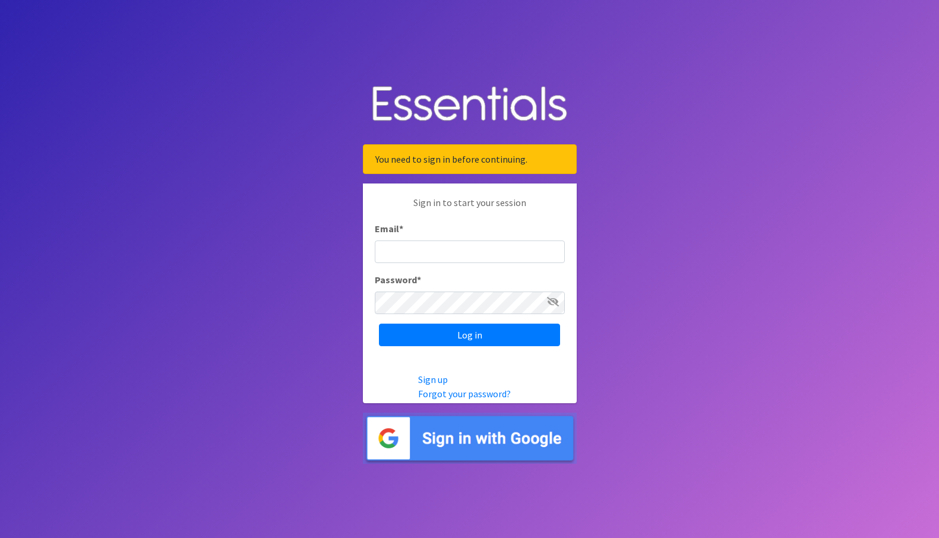
click at [406, 251] on input "Email *" at bounding box center [470, 252] width 190 height 23
type input "[EMAIL_ADDRESS][DOMAIN_NAME]"
click at [379, 324] on input "Log in" at bounding box center [469, 335] width 181 height 23
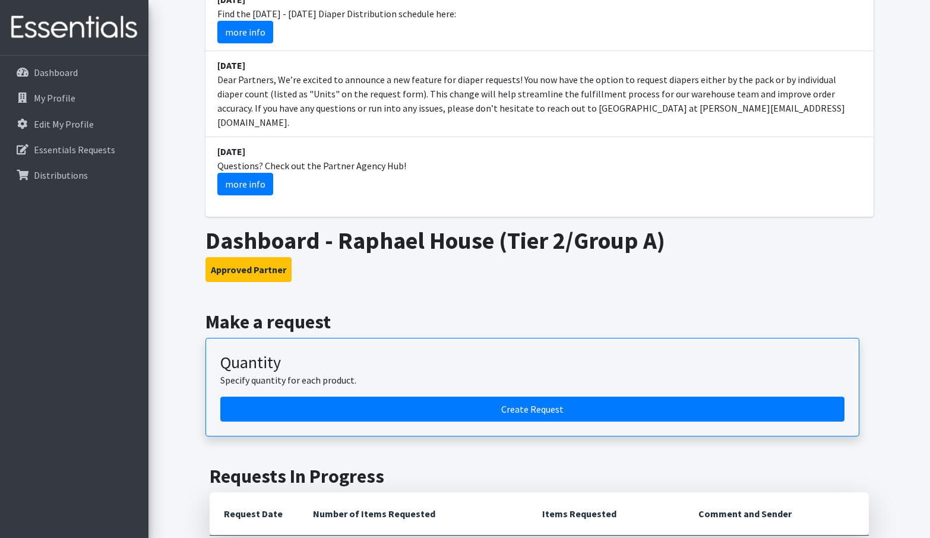
scroll to position [297, 0]
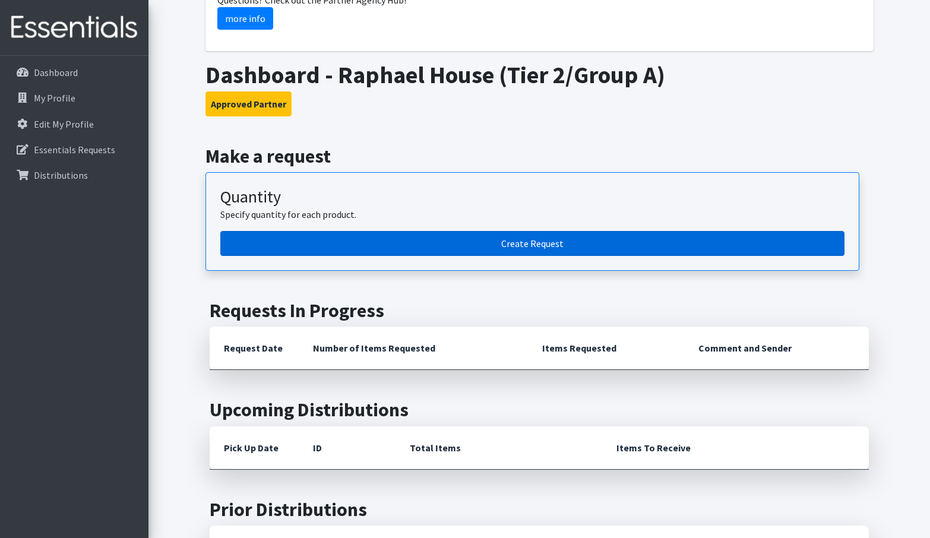
click at [481, 232] on link "Create Request" at bounding box center [532, 243] width 624 height 25
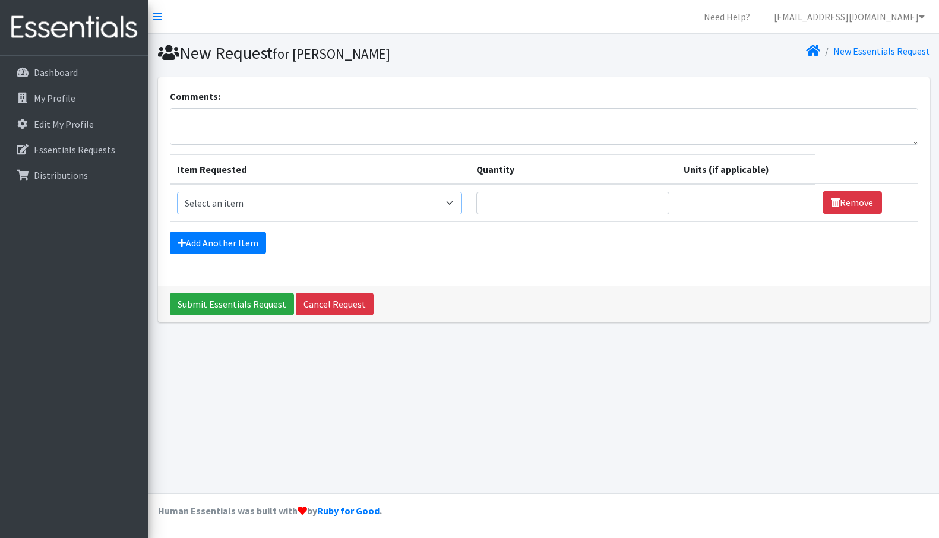
click at [457, 203] on select "Select an item Adult Briefs (Large, approx. 38"-56") Adult Briefs (Medium, appr…" at bounding box center [320, 203] width 286 height 23
select select "1183"
click at [177, 192] on select "Select an item Adult Briefs (Large, approx. 38"-56") Adult Briefs (Medium, appr…" at bounding box center [320, 203] width 286 height 23
click at [533, 209] on input "Quantity" at bounding box center [567, 203] width 190 height 23
type input "150"
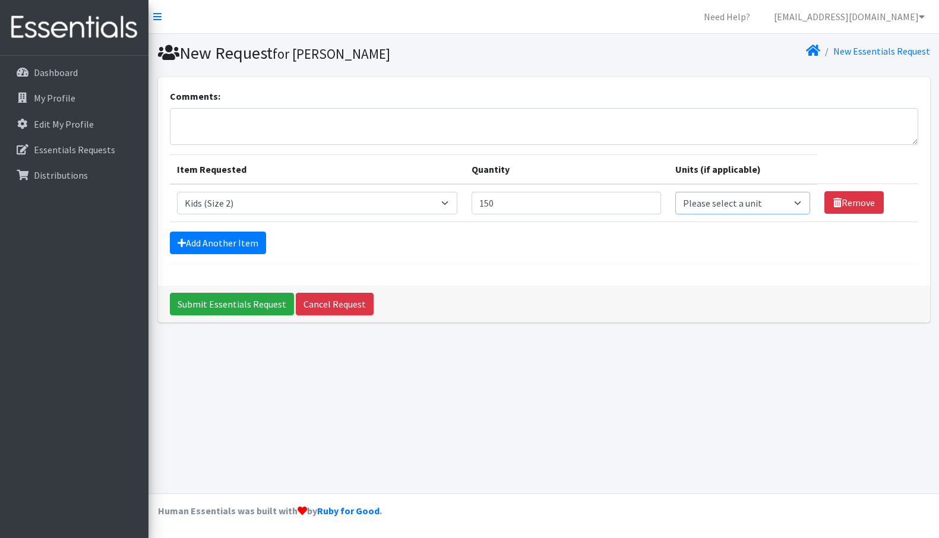
click at [781, 206] on select "Please select a unit units packs" at bounding box center [742, 203] width 134 height 23
select select
click at [675, 192] on select "Please select a unit units packs" at bounding box center [742, 203] width 134 height 23
click at [244, 242] on link "Add Another Item" at bounding box center [218, 243] width 96 height 23
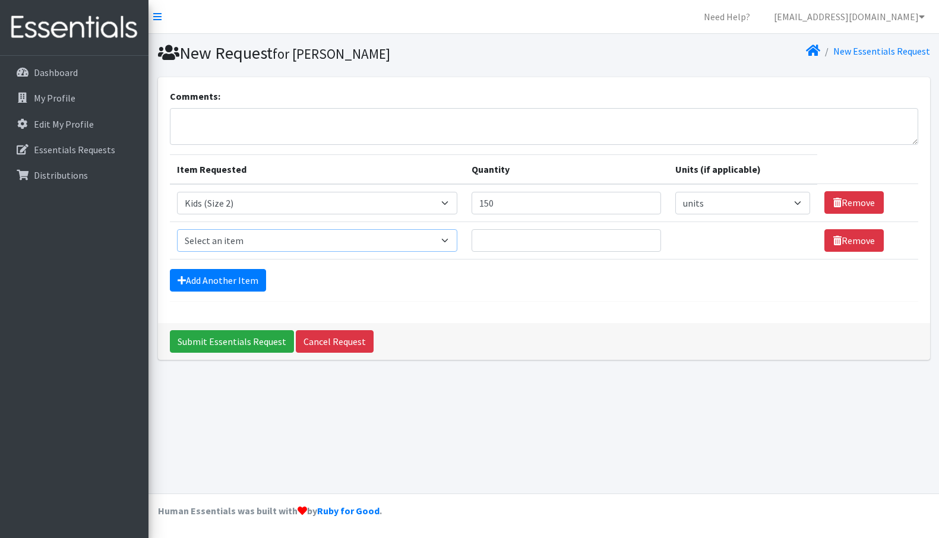
click at [396, 243] on select "Select an item Adult Briefs (Large, approx. 38"-56") Adult Briefs (Medium, appr…" at bounding box center [317, 240] width 281 height 23
select select "1161"
click at [177, 229] on select "Select an item Adult Briefs (Large, approx. 38"-56") Adult Briefs (Medium, appr…" at bounding box center [317, 240] width 281 height 23
click at [535, 245] on input "Quantity" at bounding box center [567, 240] width 190 height 23
type input "100"
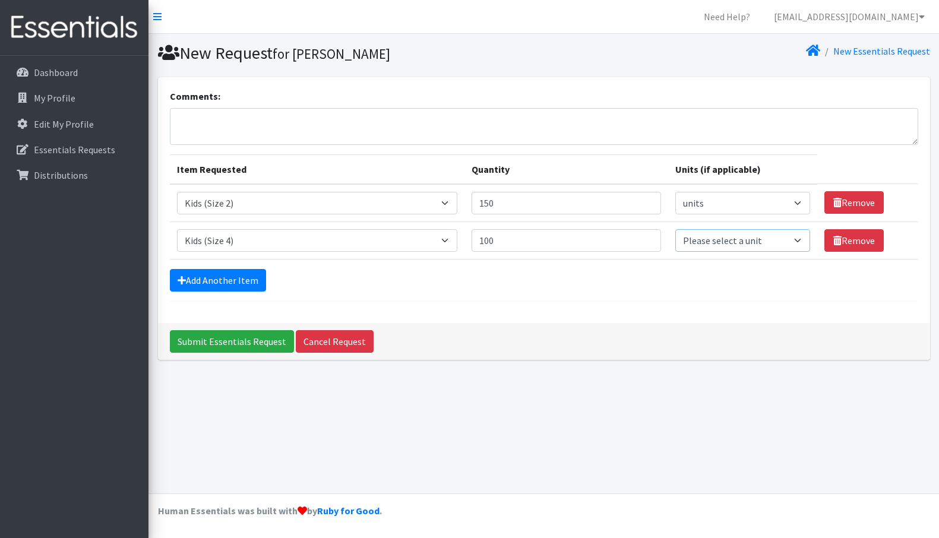
click at [785, 242] on select "Please select a unit units packs" at bounding box center [742, 240] width 134 height 23
select select
click at [675, 229] on select "Please select a unit units packs" at bounding box center [742, 240] width 134 height 23
click at [225, 282] on link "Add Another Item" at bounding box center [218, 280] width 96 height 23
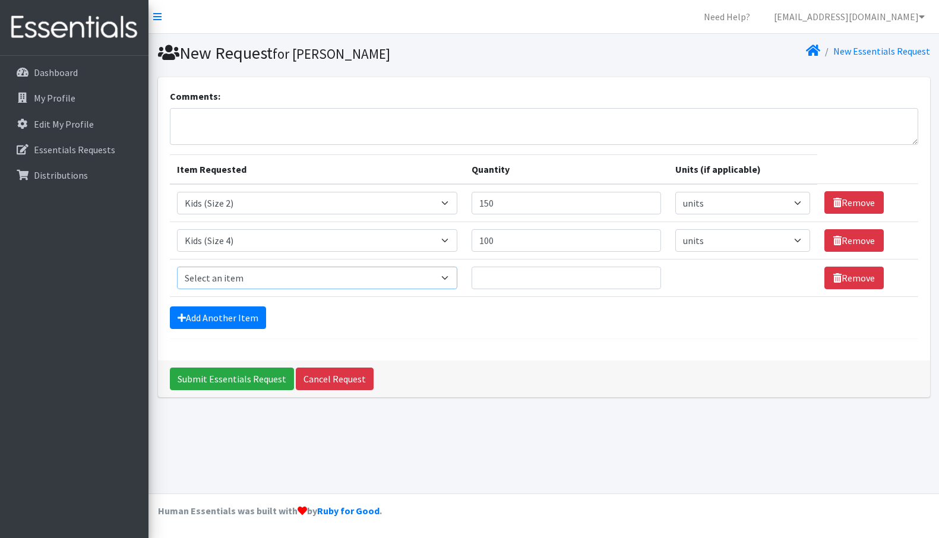
click at [285, 279] on select "Select an item Adult Briefs (Large, approx. 38"-56") Adult Briefs (Medium, appr…" at bounding box center [317, 278] width 281 height 23
select select "1162"
click at [177, 267] on select "Select an item Adult Briefs (Large, approx. 38"-56") Adult Briefs (Medium, appr…" at bounding box center [317, 278] width 281 height 23
click at [507, 277] on input "Quantity" at bounding box center [567, 278] width 190 height 23
type input "100"
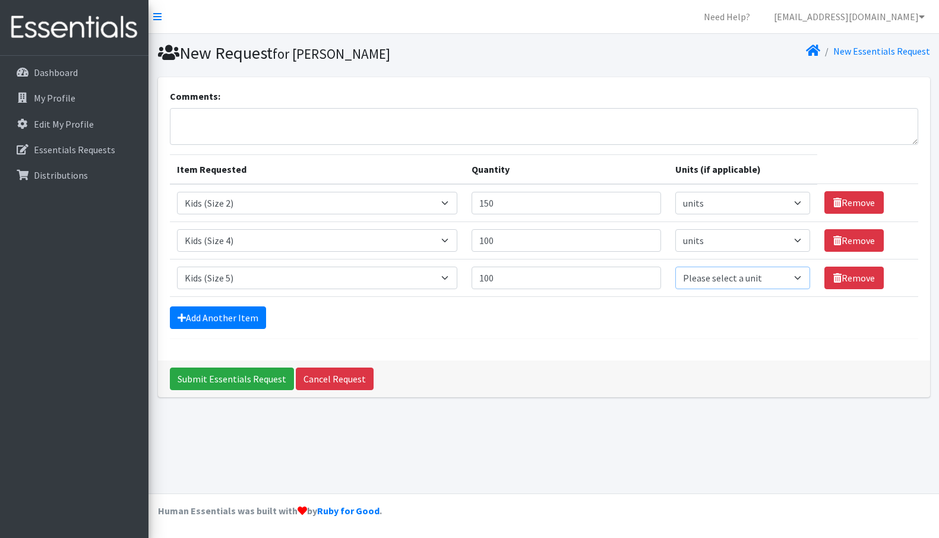
click at [704, 280] on select "Please select a unit units packs" at bounding box center [742, 278] width 134 height 23
select select
click at [675, 267] on select "Please select a unit units packs" at bounding box center [742, 278] width 134 height 23
click at [248, 321] on link "Add Another Item" at bounding box center [218, 318] width 96 height 23
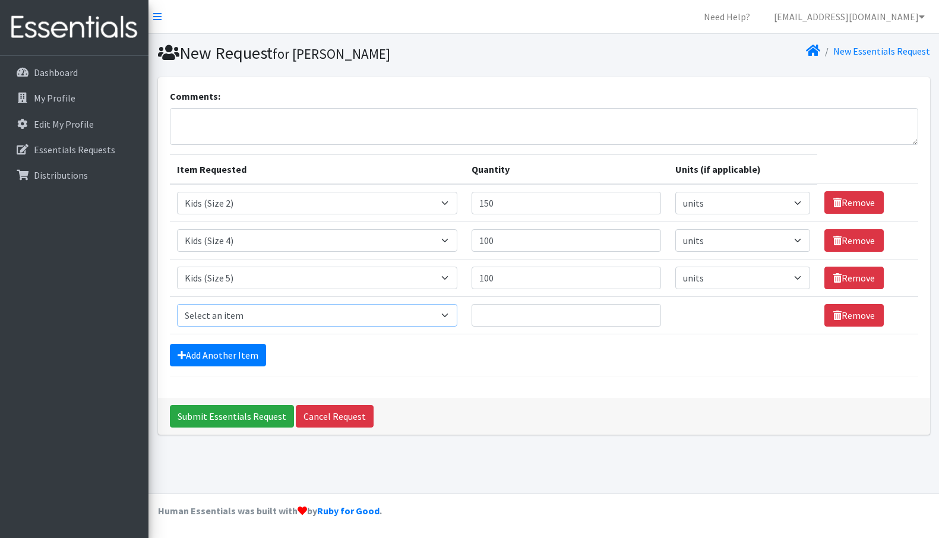
click at [271, 316] on select "Select an item Adult Briefs (Large, approx. 38"-56") Adult Briefs (Medium, appr…" at bounding box center [317, 315] width 281 height 23
select select "1164"
click at [177, 304] on select "Select an item Adult Briefs (Large, approx. 38"-56") Adult Briefs (Medium, appr…" at bounding box center [317, 315] width 281 height 23
click at [605, 320] on input "Quantity" at bounding box center [567, 315] width 190 height 23
type input "100"
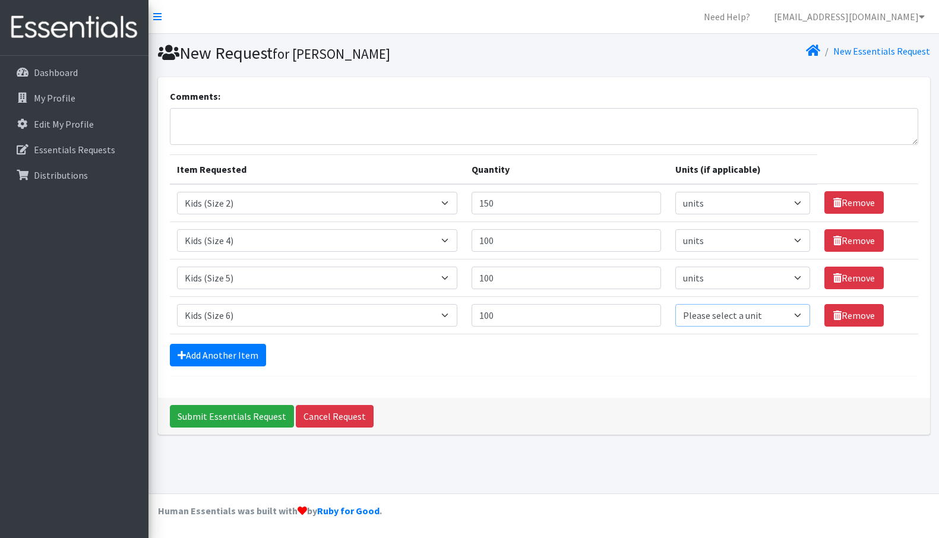
click at [691, 316] on select "Please select a unit units packs" at bounding box center [742, 315] width 134 height 23
select select
click at [675, 304] on select "Please select a unit units packs" at bounding box center [742, 315] width 134 height 23
click at [217, 415] on input "Submit Essentials Request" at bounding box center [232, 416] width 124 height 23
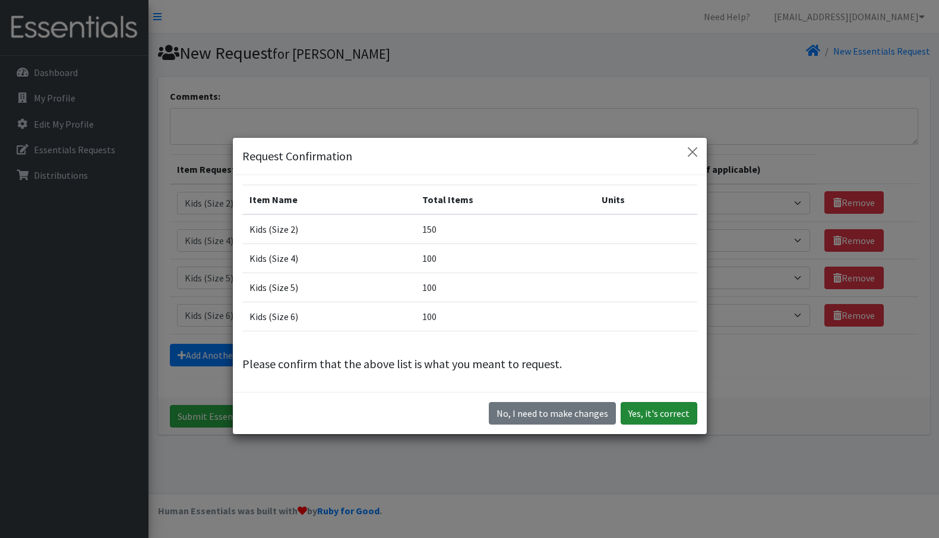
click at [668, 409] on button "Yes, it's correct" at bounding box center [659, 413] width 77 height 23
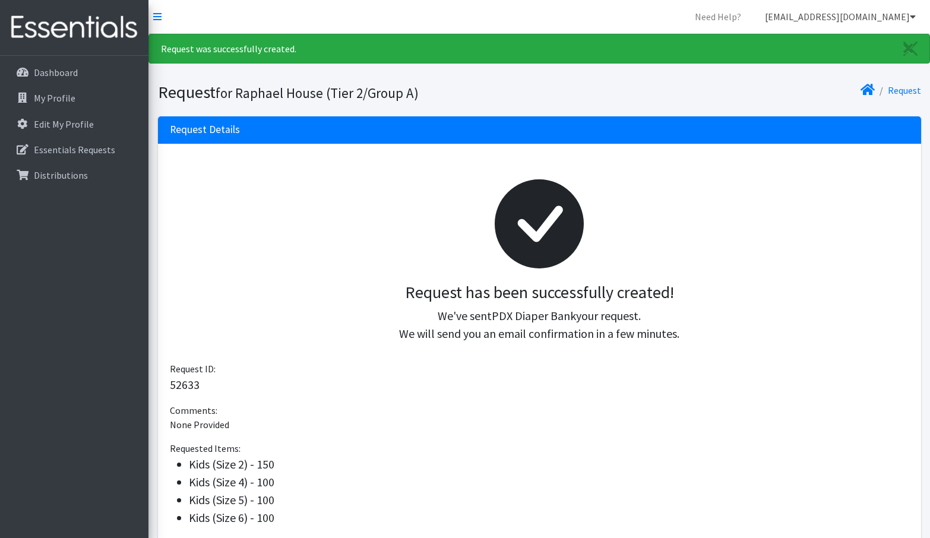
click at [887, 14] on link "[EMAIL_ADDRESS][DOMAIN_NAME]" at bounding box center [841, 17] width 170 height 24
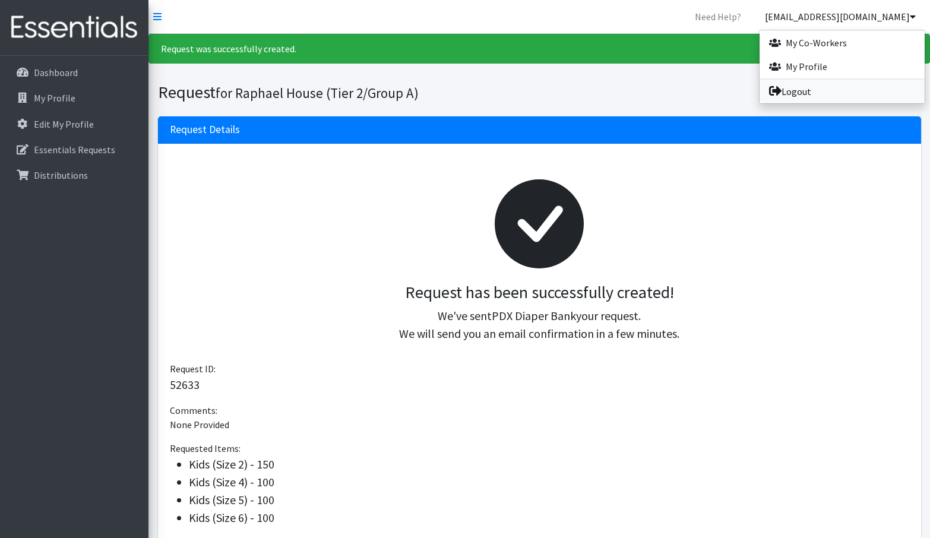
click at [814, 88] on link "Logout" at bounding box center [842, 92] width 165 height 24
